Goal: Communication & Community: Share content

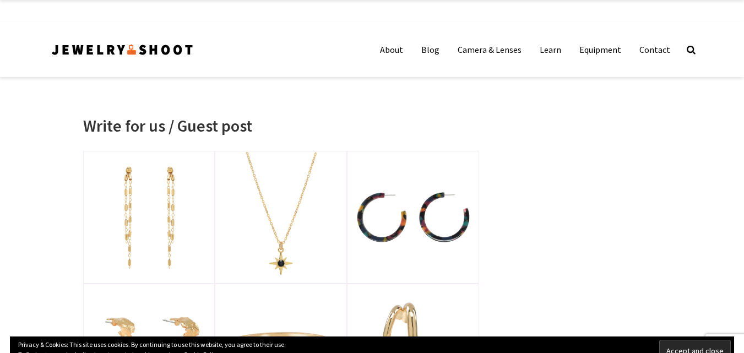
click at [646, 53] on link "Contact" at bounding box center [654, 50] width 47 height 22
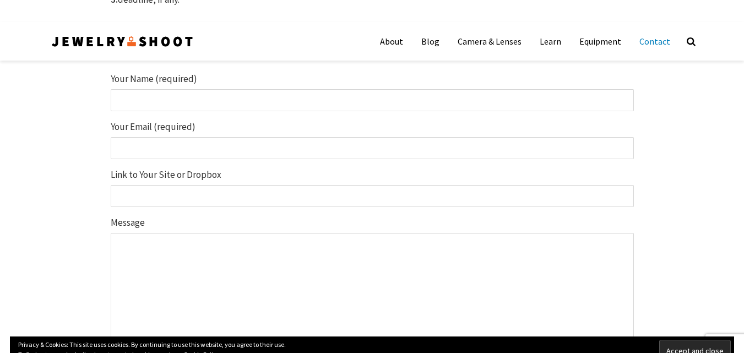
scroll to position [268, 0]
click at [117, 108] on input "Your Name (required)" at bounding box center [372, 102] width 523 height 22
type input "Sumera"
click at [183, 150] on input "Your Email (required)" at bounding box center [372, 150] width 523 height 22
type input "[EMAIL_ADDRESS][DOMAIN_NAME]"
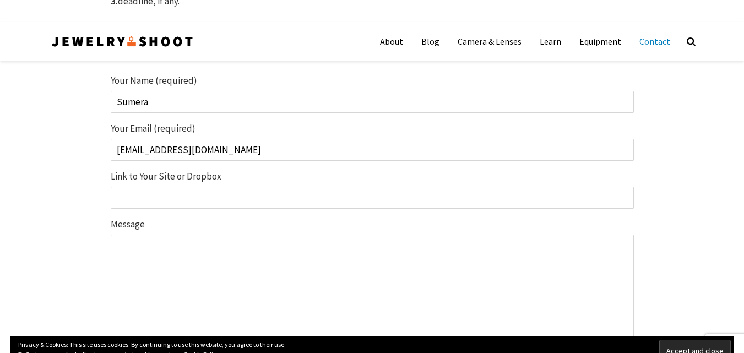
click at [135, 194] on input "Link to Your Site or Dropbox" at bounding box center [372, 198] width 523 height 22
paste input "[URL][DOMAIN_NAME]"
type input "[URL][DOMAIN_NAME]"
click at [122, 253] on textarea "Message" at bounding box center [372, 290] width 523 height 110
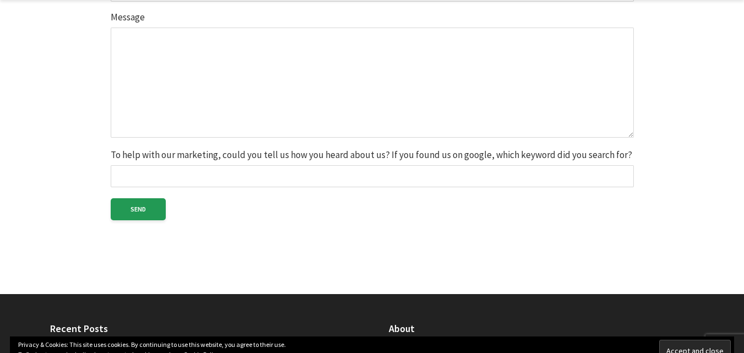
click at [181, 88] on textarea "Message" at bounding box center [372, 83] width 523 height 110
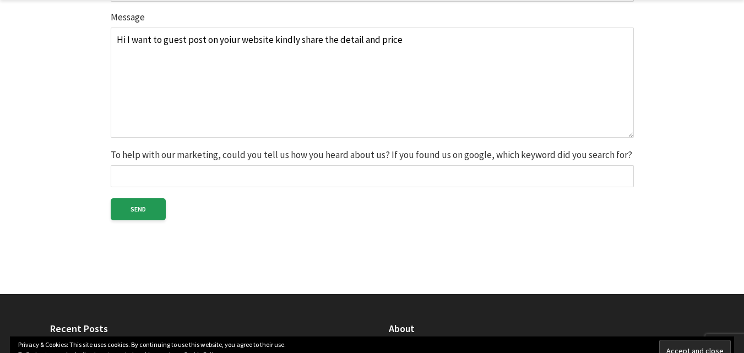
type textarea "Hi I want to guest post on yoiur website kindly share the detail and price"
click at [150, 173] on input "To help with our marketing, could you tell us how you heard about us? If you fo…" at bounding box center [372, 176] width 523 height 22
type input "google"
click at [145, 206] on input "Send" at bounding box center [138, 209] width 55 height 22
